Goal: Task Accomplishment & Management: Manage account settings

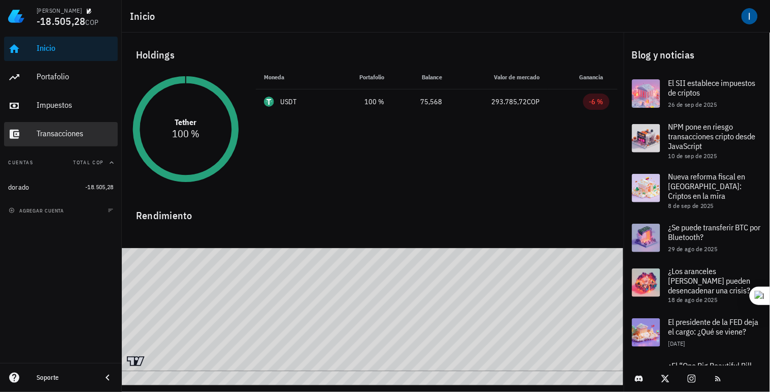
click at [60, 129] on div "Transacciones" at bounding box center [75, 133] width 77 height 10
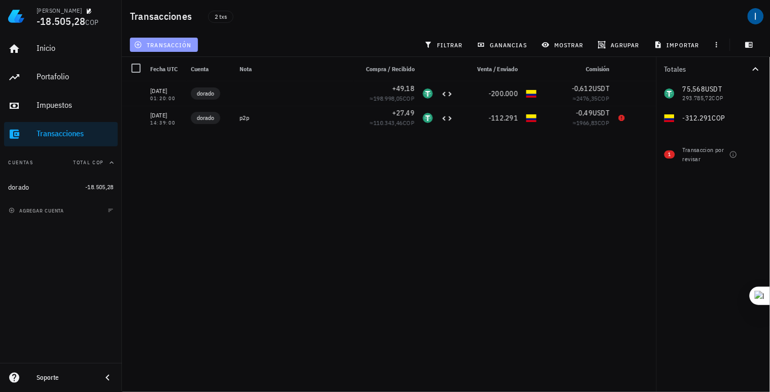
click at [173, 49] on button "transacción" at bounding box center [164, 45] width 68 height 14
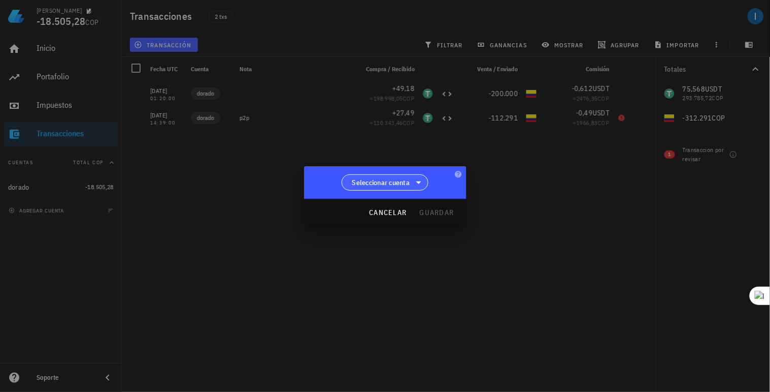
click at [403, 182] on span "Seleccionar cuenta" at bounding box center [381, 182] width 58 height 10
click at [300, 217] on div at bounding box center [385, 196] width 770 height 392
click at [204, 186] on div at bounding box center [385, 196] width 770 height 392
click at [407, 180] on span "Seleccionar cuenta" at bounding box center [381, 182] width 58 height 10
click at [459, 249] on div at bounding box center [385, 196] width 770 height 392
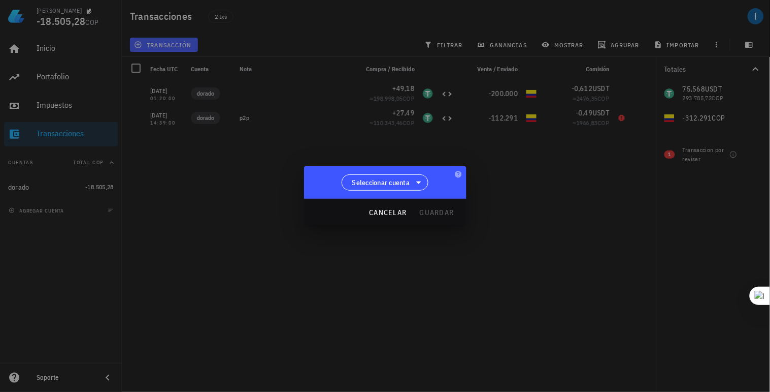
click at [215, 213] on div at bounding box center [385, 196] width 770 height 392
click at [397, 214] on span "cancelar" at bounding box center [388, 212] width 38 height 9
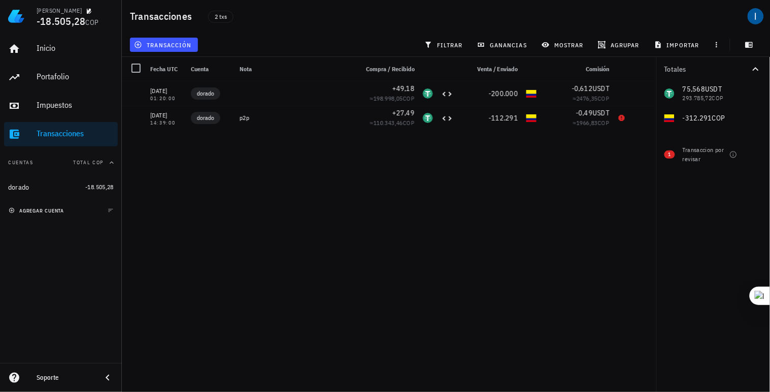
click at [33, 211] on span "agregar cuenta" at bounding box center [37, 210] width 53 height 7
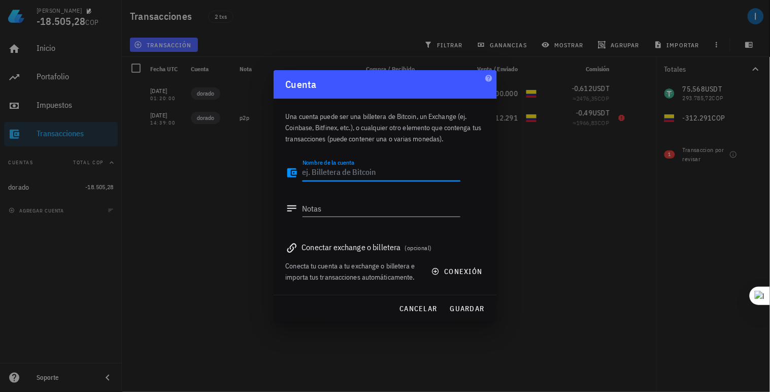
click at [357, 173] on textarea "Nombre de la cuenta" at bounding box center [382, 173] width 158 height 16
type textarea "b"
type textarea "binance"
click at [338, 208] on textarea "Notas" at bounding box center [382, 208] width 158 height 16
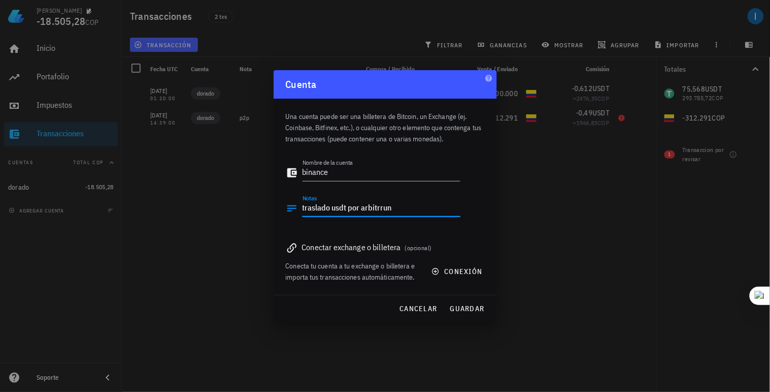
click at [362, 207] on textarea "traslado usdt por arbitrrun" at bounding box center [382, 208] width 158 height 16
type textarea "traslado usdt por red arbitrrun"
click at [470, 305] on span "guardar" at bounding box center [467, 308] width 35 height 9
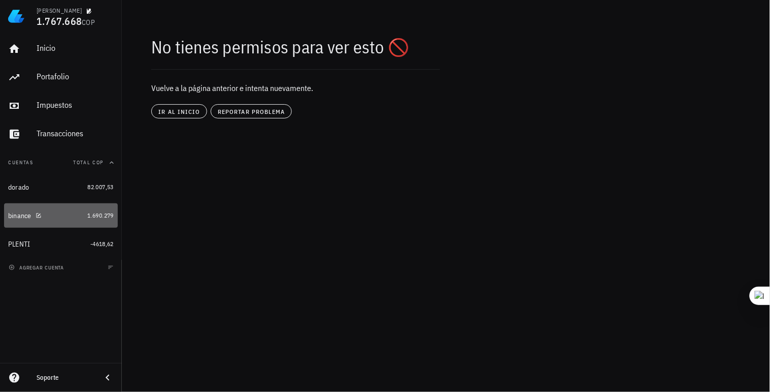
click at [68, 215] on div "binance" at bounding box center [45, 216] width 75 height 10
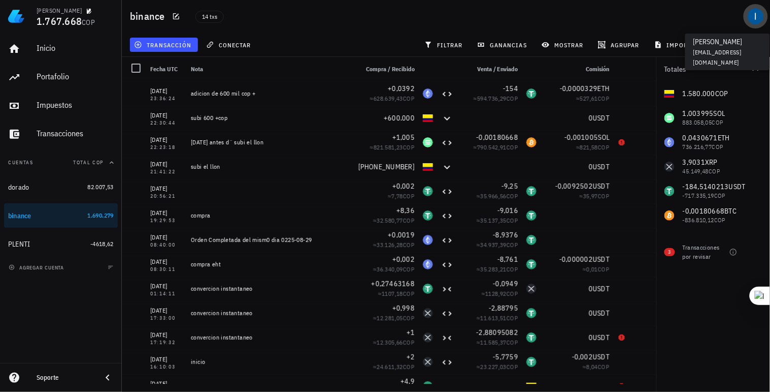
click at [757, 18] on div "avatar" at bounding box center [756, 16] width 16 height 16
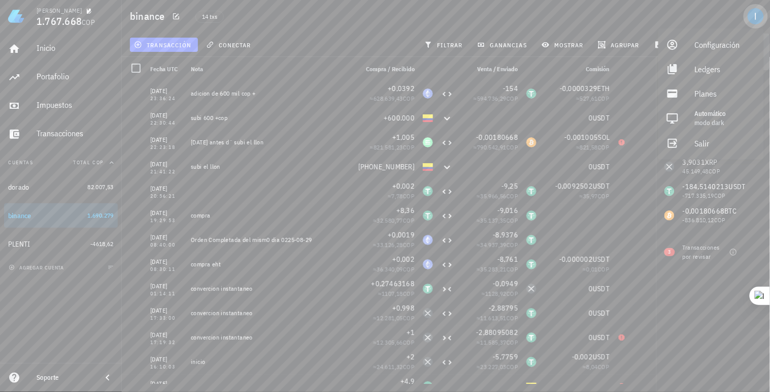
click at [757, 18] on div "avatar" at bounding box center [756, 16] width 16 height 16
click at [756, 18] on div "avatar" at bounding box center [756, 16] width 16 height 16
click at [699, 138] on div "Salir" at bounding box center [725, 143] width 61 height 20
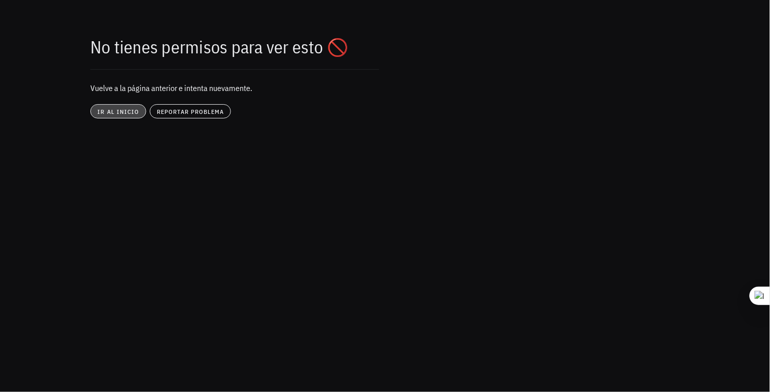
click at [108, 114] on span "ir al inicio" at bounding box center [118, 112] width 42 height 8
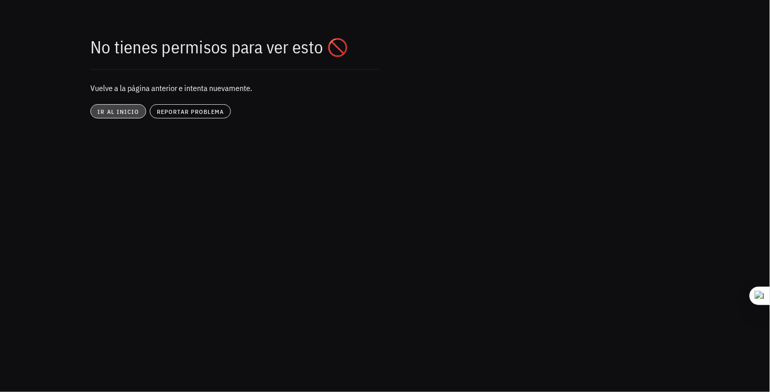
click at [108, 114] on span "ir al inicio" at bounding box center [118, 112] width 42 height 8
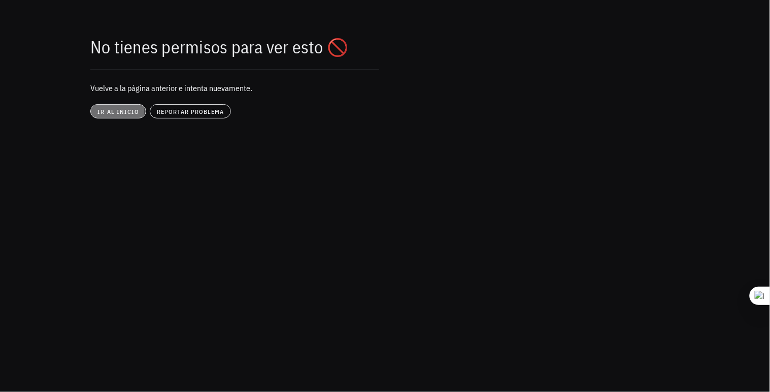
click at [108, 114] on span "ir al inicio" at bounding box center [118, 112] width 42 height 8
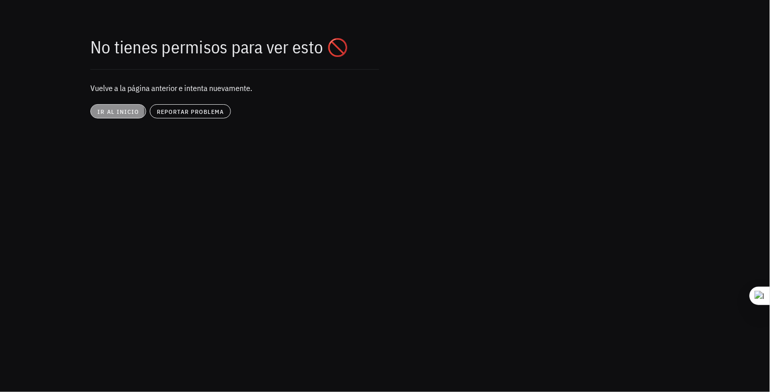
click at [108, 114] on span "ir al inicio" at bounding box center [118, 112] width 42 height 8
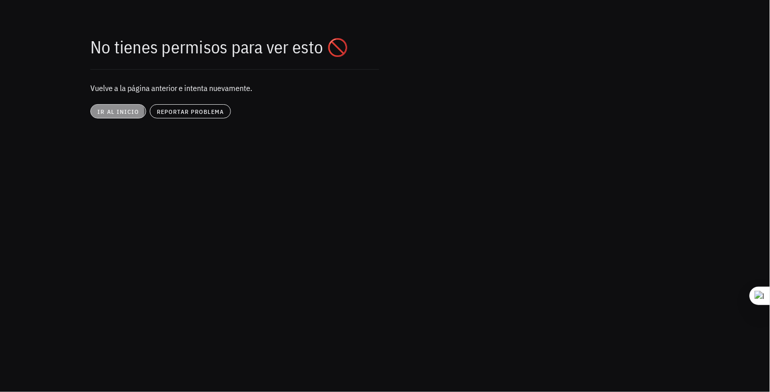
click at [108, 114] on span "ir al inicio" at bounding box center [118, 112] width 42 height 8
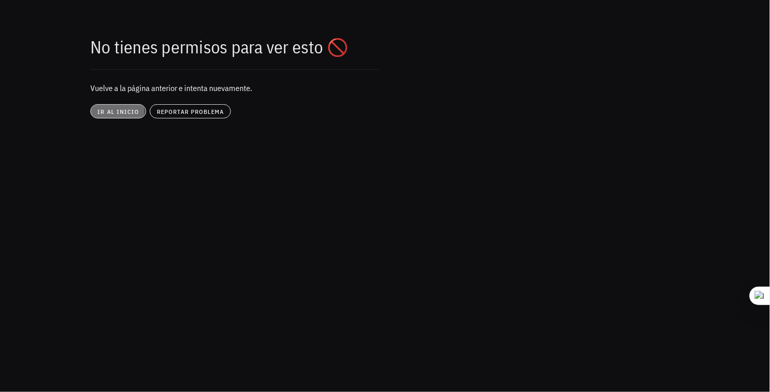
click at [108, 114] on span "ir al inicio" at bounding box center [118, 112] width 42 height 8
click at [256, 62] on div "No tienes permisos para ver esto 🚫" at bounding box center [284, 46] width 401 height 33
